Goal: Task Accomplishment & Management: Manage account settings

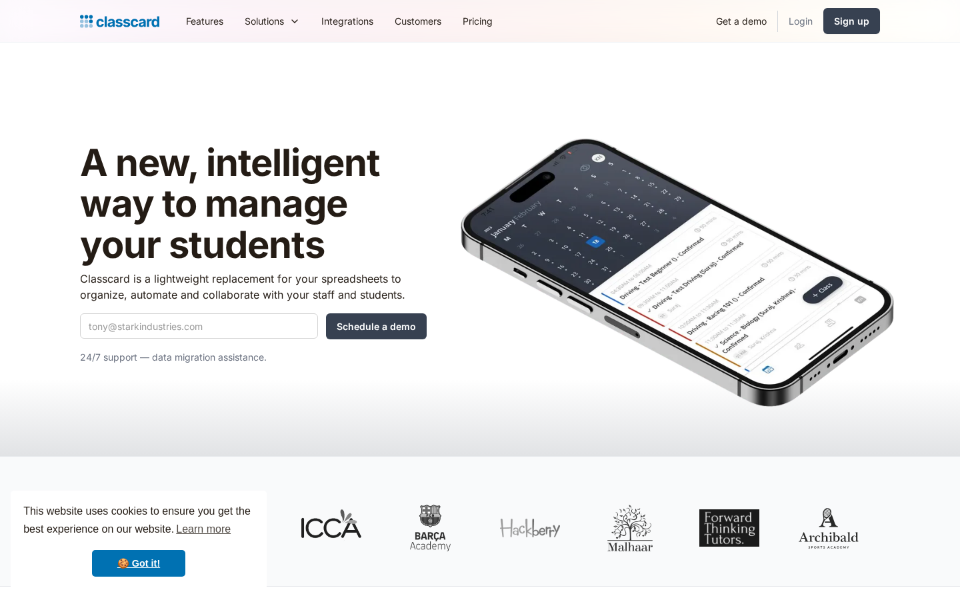
click at [798, 28] on link "Login" at bounding box center [800, 21] width 45 height 30
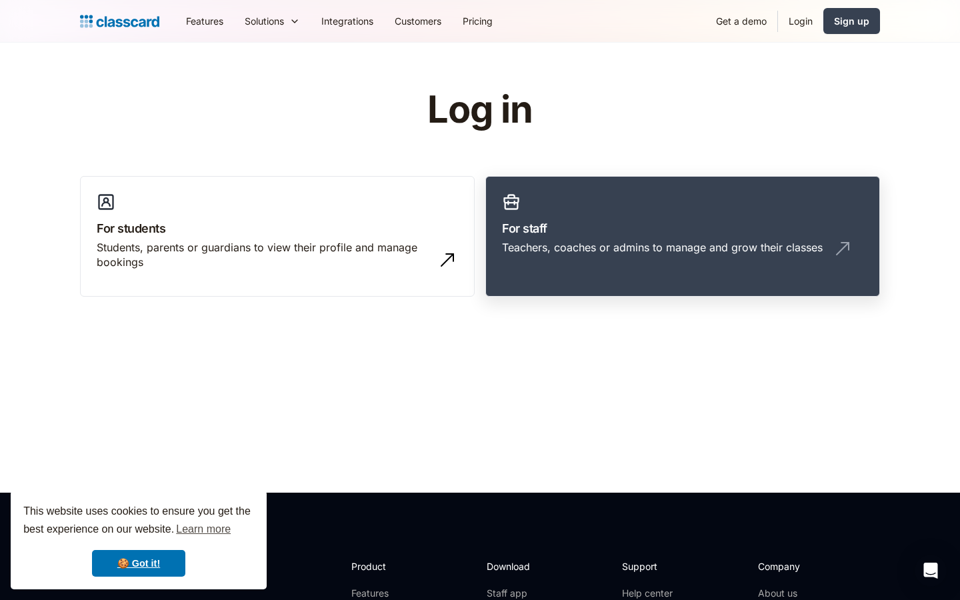
click at [588, 229] on h3 "For staff" at bounding box center [682, 228] width 361 height 18
